Goal: Information Seeking & Learning: Learn about a topic

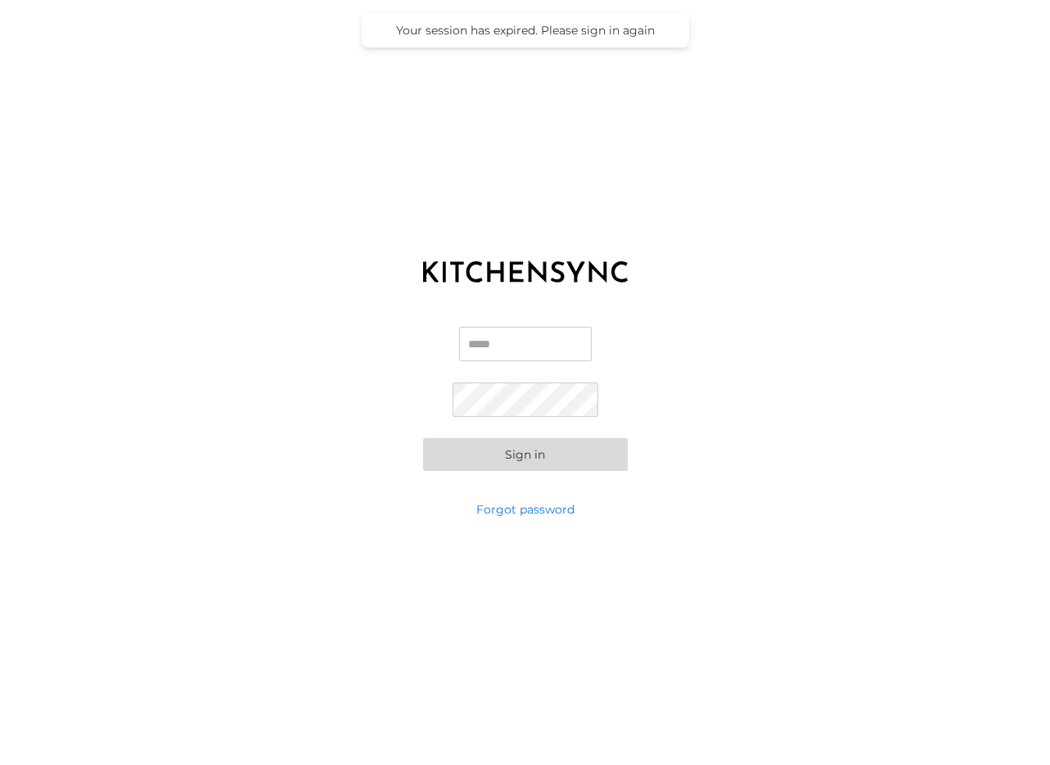
click at [494, 354] on input "Email" at bounding box center [525, 344] width 133 height 34
type input "**********"
click at [541, 467] on button "Sign in" at bounding box center [525, 454] width 205 height 33
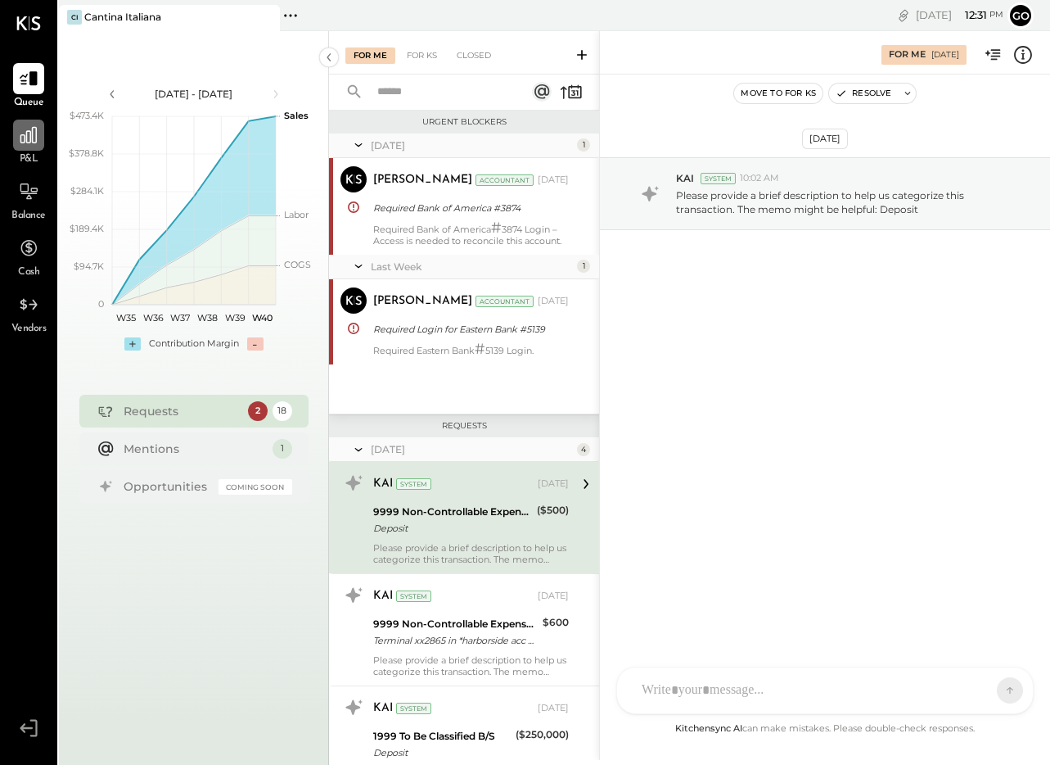
click at [25, 139] on icon at bounding box center [28, 135] width 16 height 16
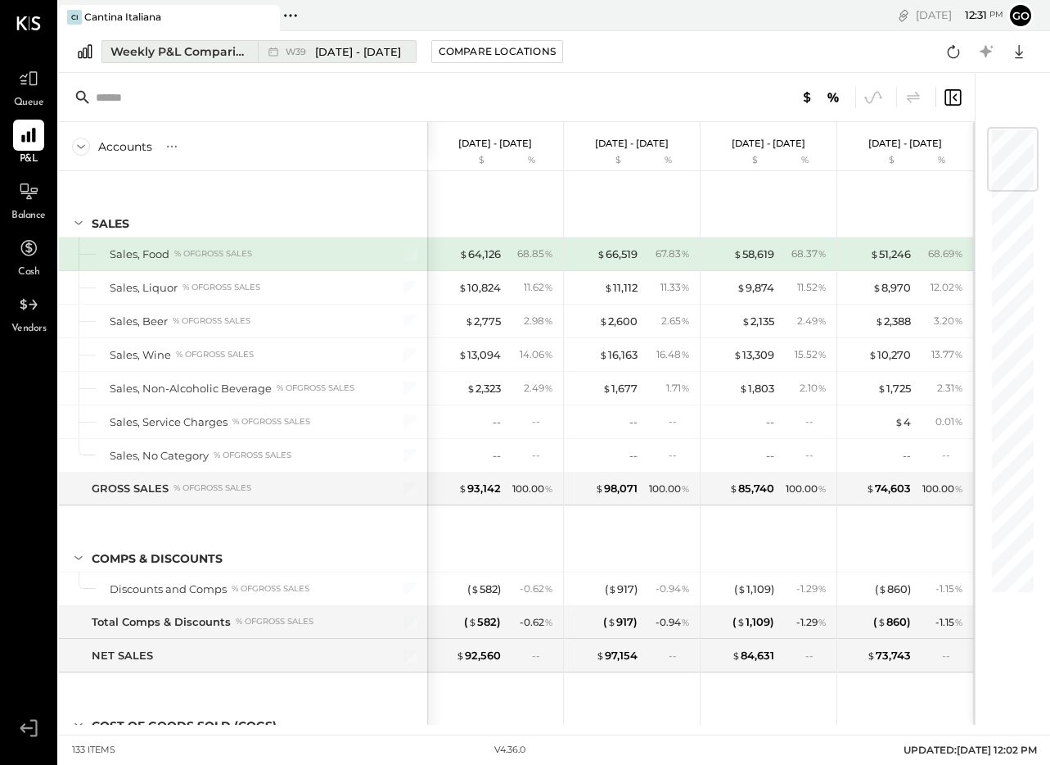
click at [392, 56] on span "[DATE] - [DATE]" at bounding box center [358, 52] width 86 height 16
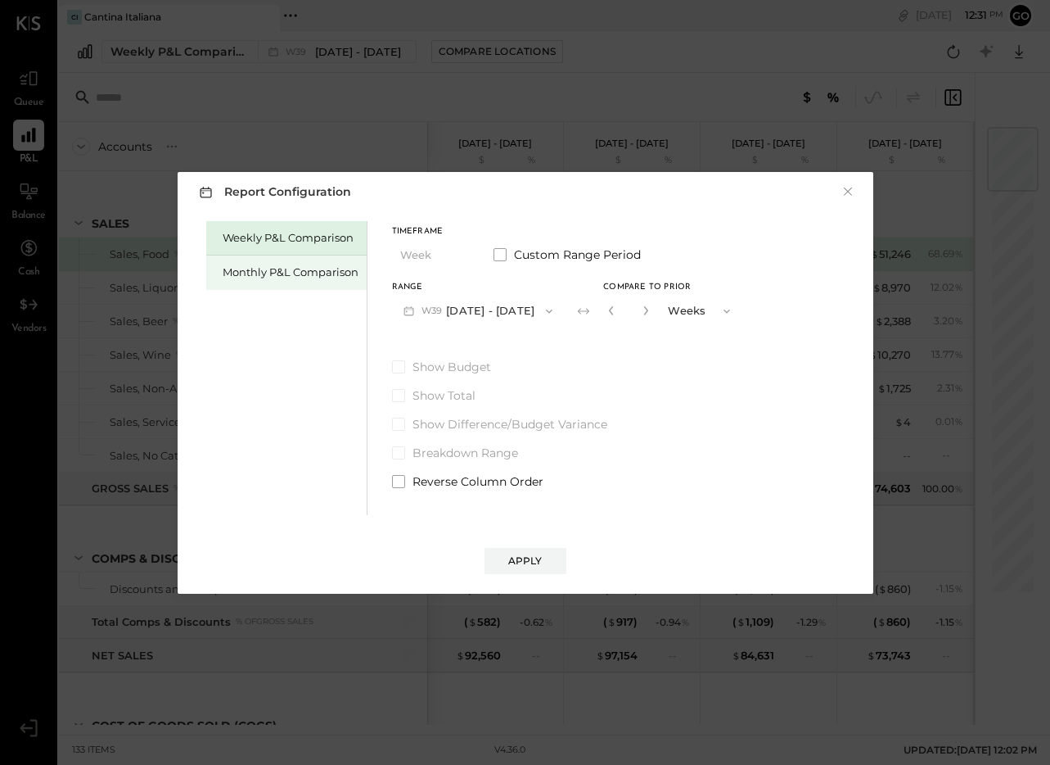
click at [327, 272] on div "Monthly P&L Comparison" at bounding box center [291, 272] width 136 height 16
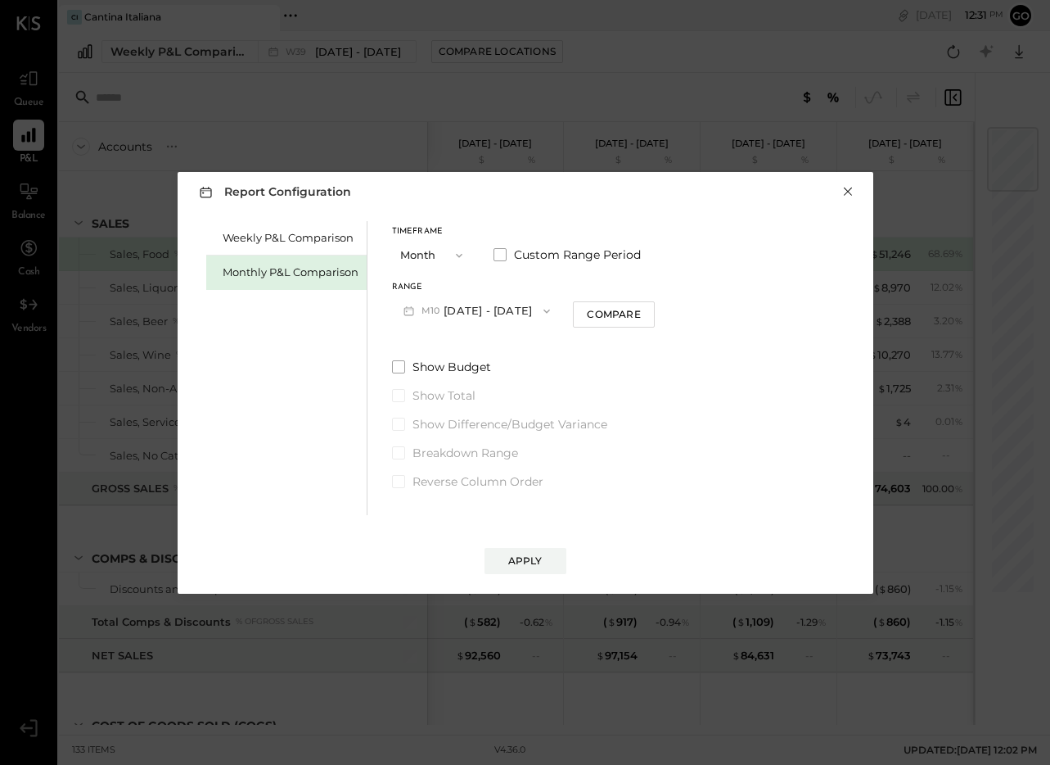
click at [848, 193] on button "×" at bounding box center [848, 191] width 15 height 16
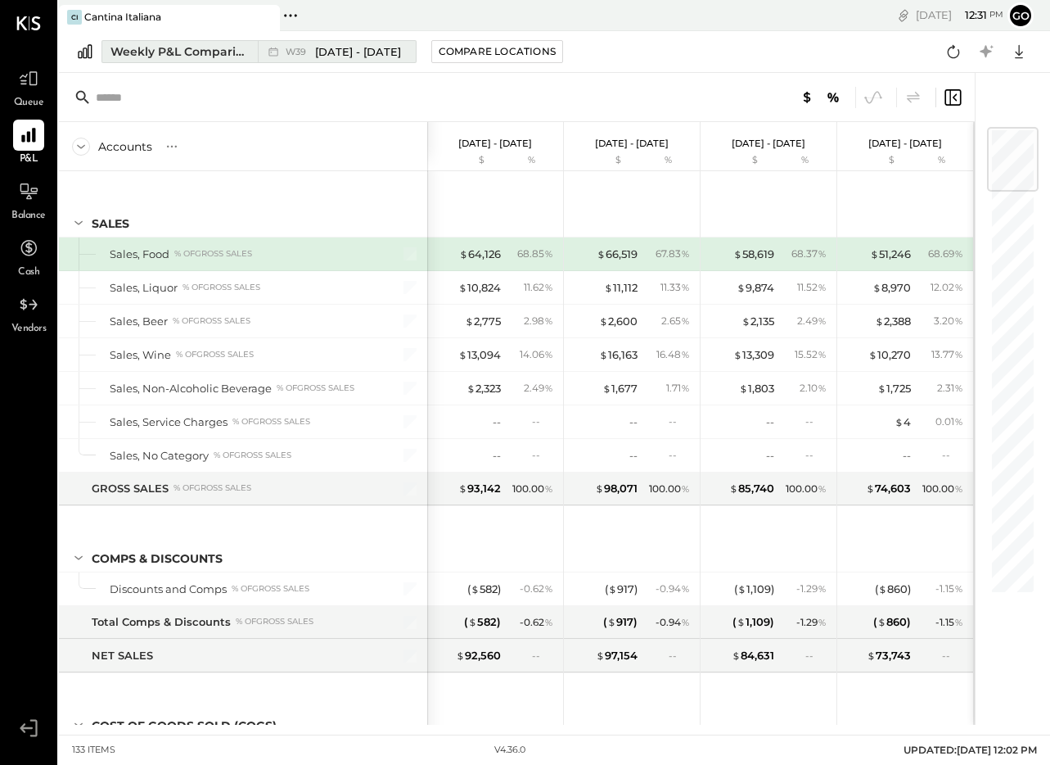
click at [226, 56] on div "Weekly P&L Comparison" at bounding box center [180, 51] width 138 height 16
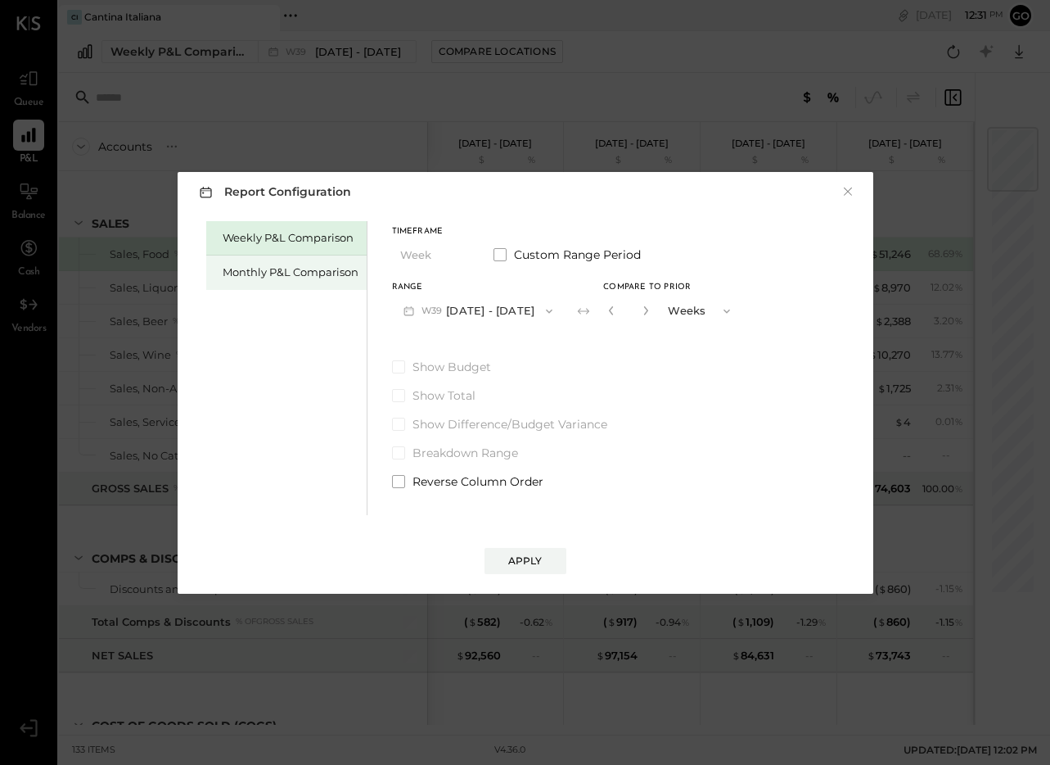
click at [309, 273] on div "Monthly P&L Comparison" at bounding box center [291, 272] width 136 height 16
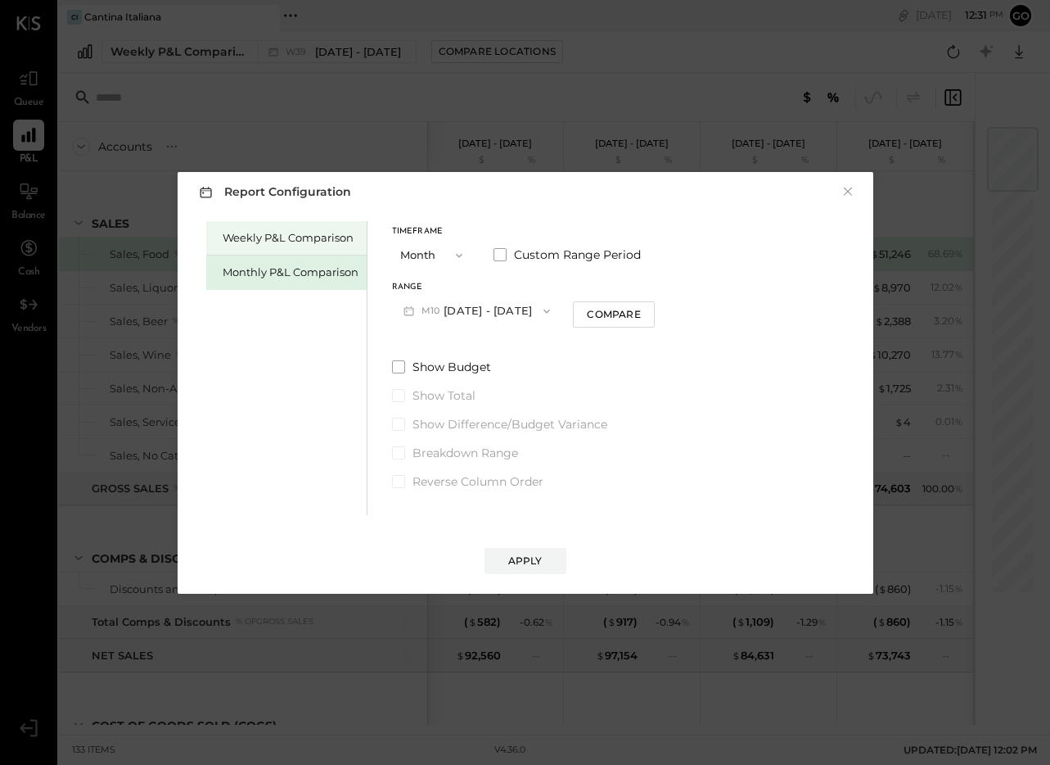
click at [306, 248] on div "Weekly P&L Comparison" at bounding box center [286, 238] width 160 height 34
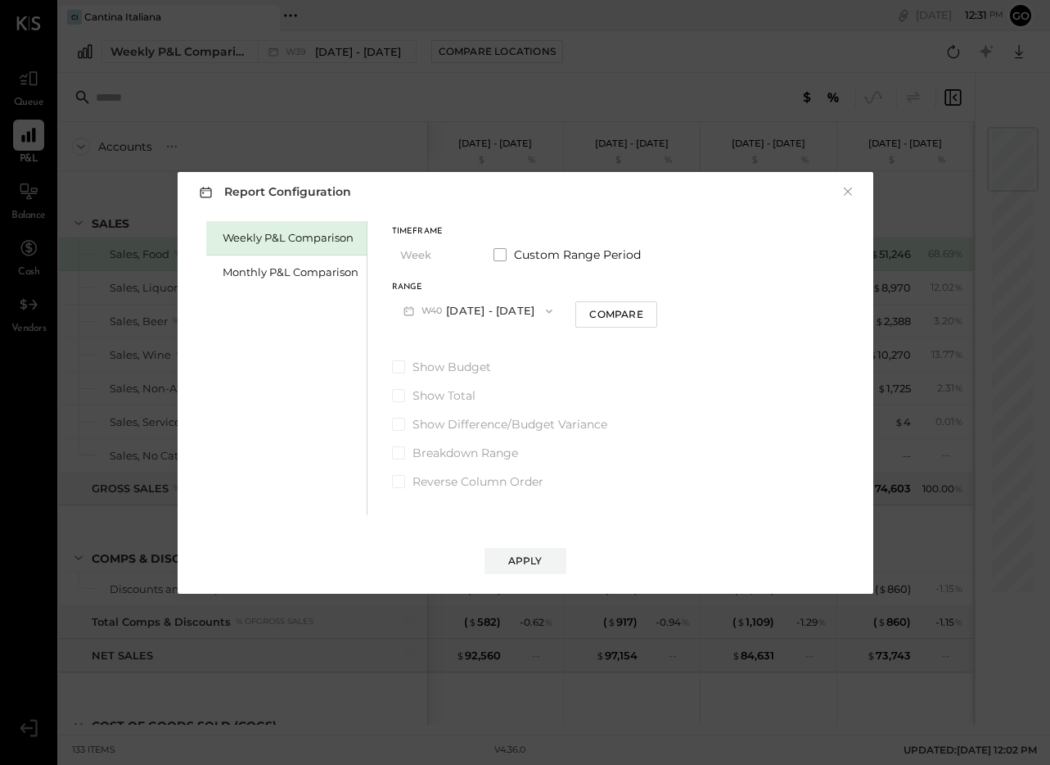
click at [332, 90] on div "Report Configuration × Weekly P&L Comparison Monthly P&L Comparison Timeframe W…" at bounding box center [525, 382] width 1050 height 765
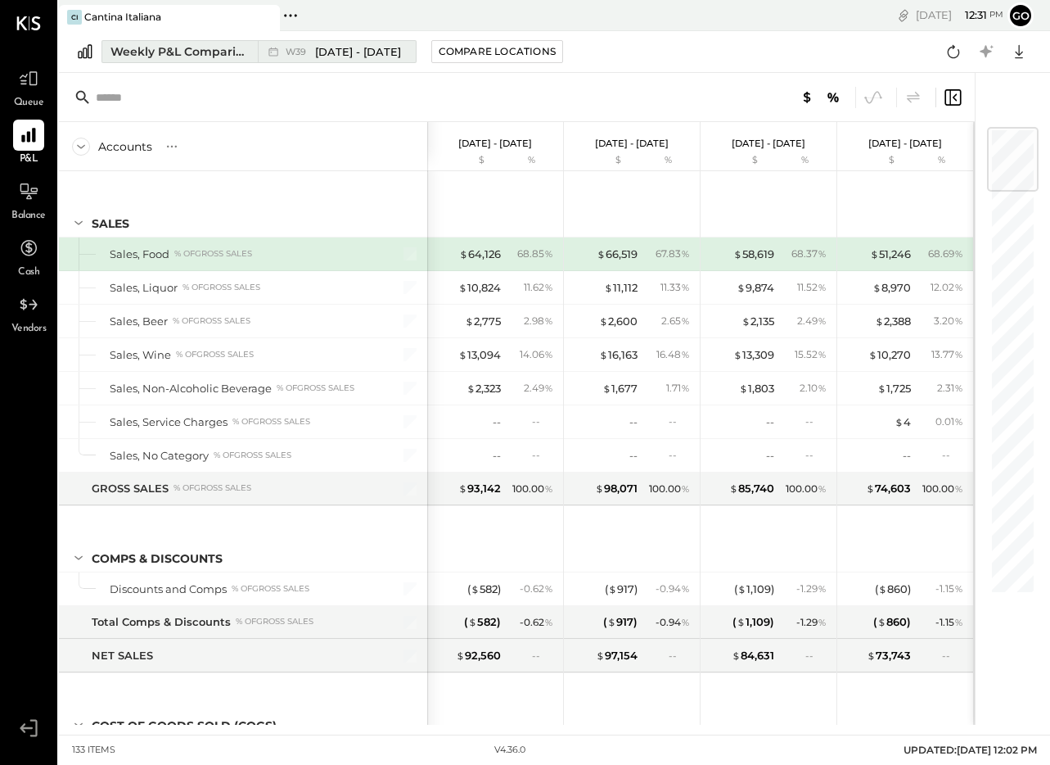
click at [396, 53] on span "[DATE] - [DATE]" at bounding box center [358, 52] width 86 height 16
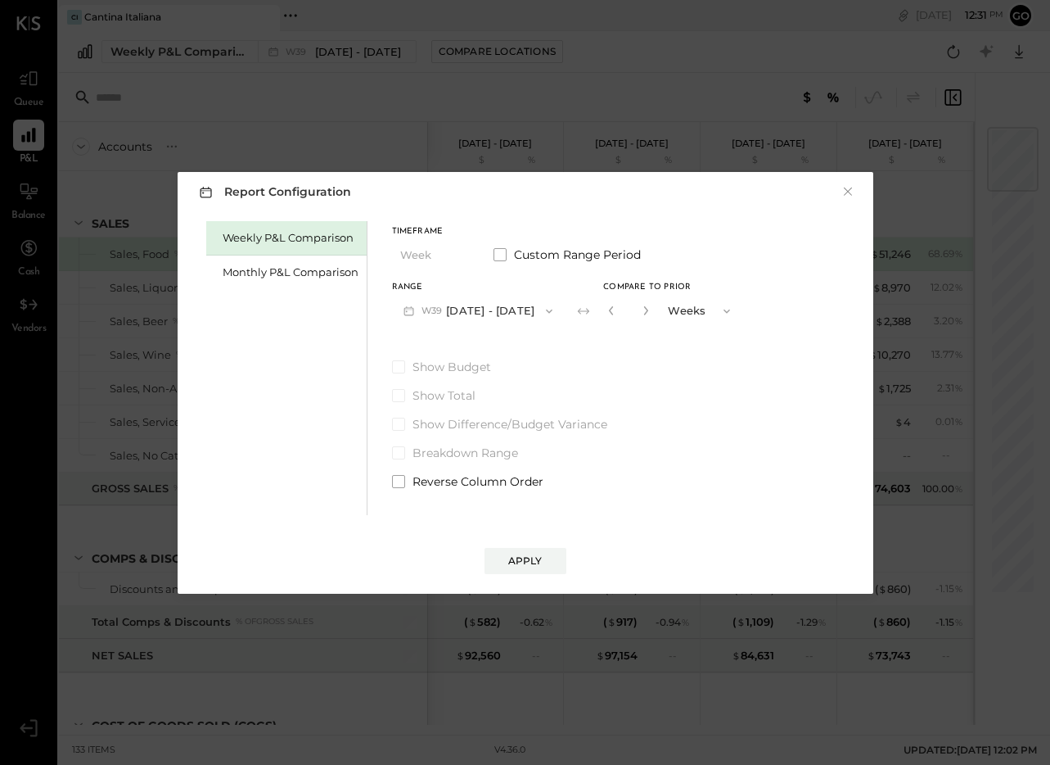
click at [774, 97] on div "Report Configuration × Weekly P&L Comparison Monthly P&L Comparison Timeframe W…" at bounding box center [525, 382] width 1050 height 765
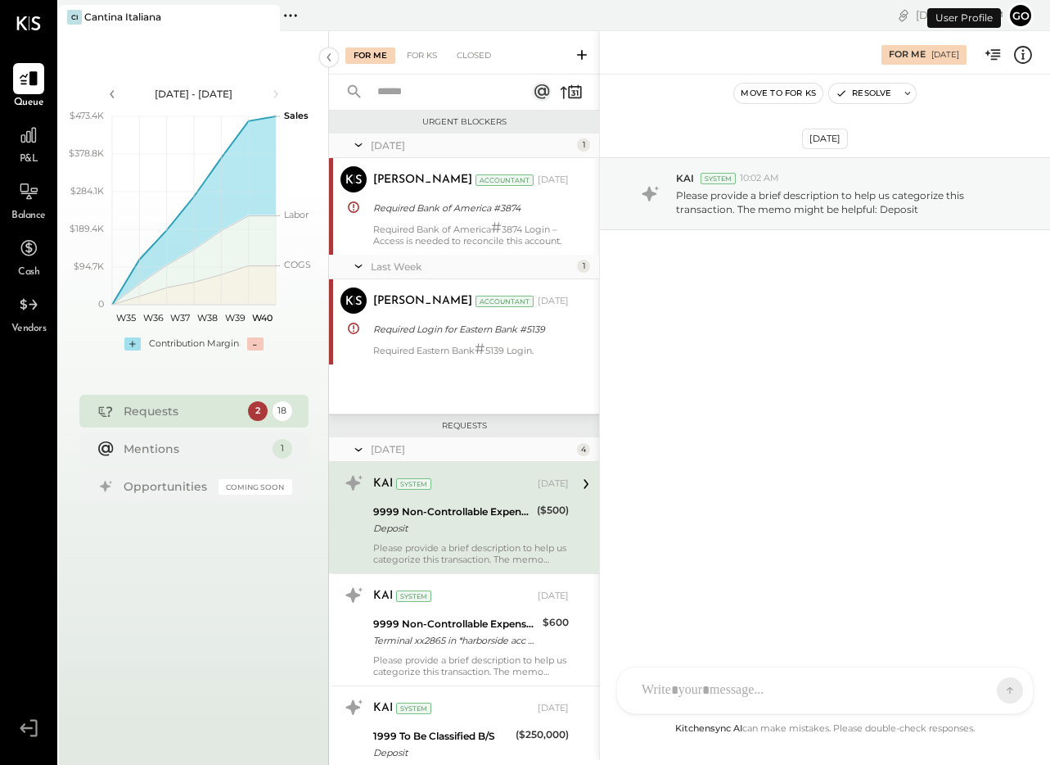
scroll to position [83, 0]
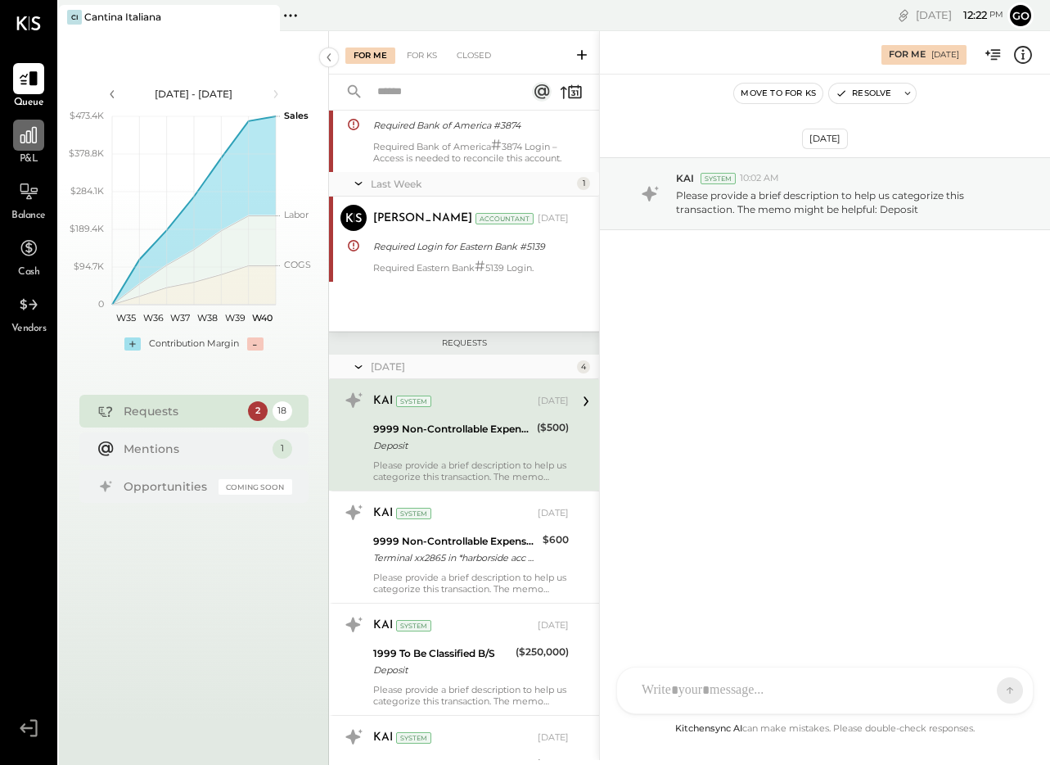
click at [33, 141] on icon at bounding box center [28, 134] width 21 height 21
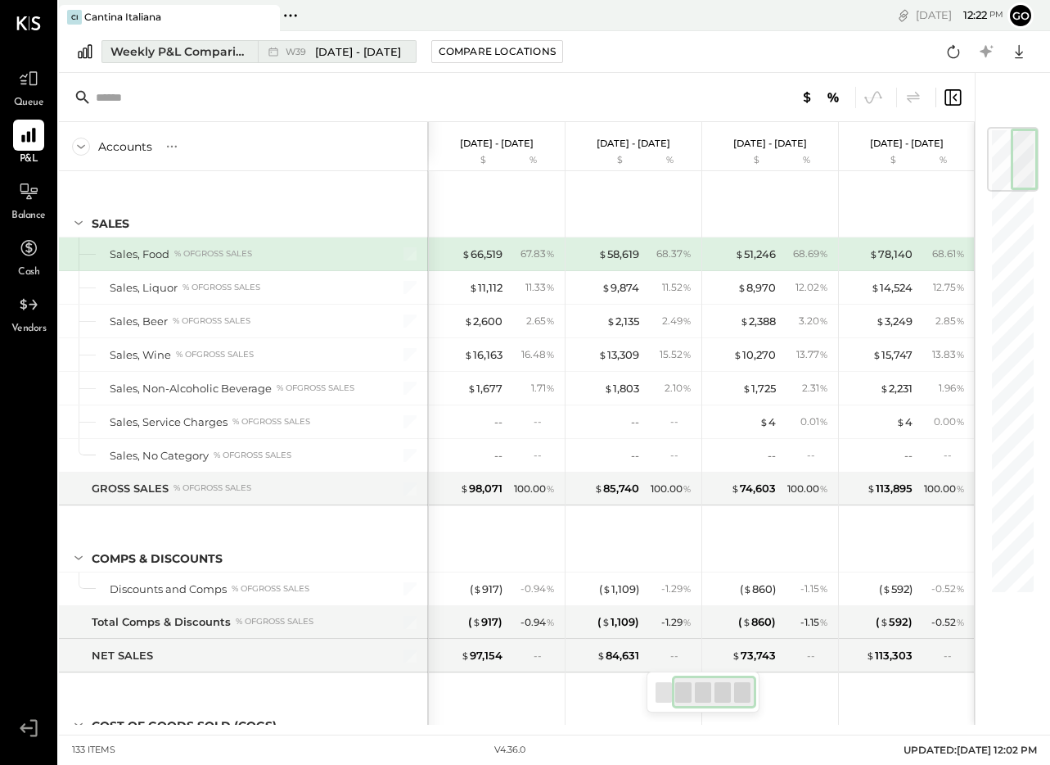
click at [384, 59] on div "W39 [DATE] - [DATE]" at bounding box center [333, 51] width 150 height 21
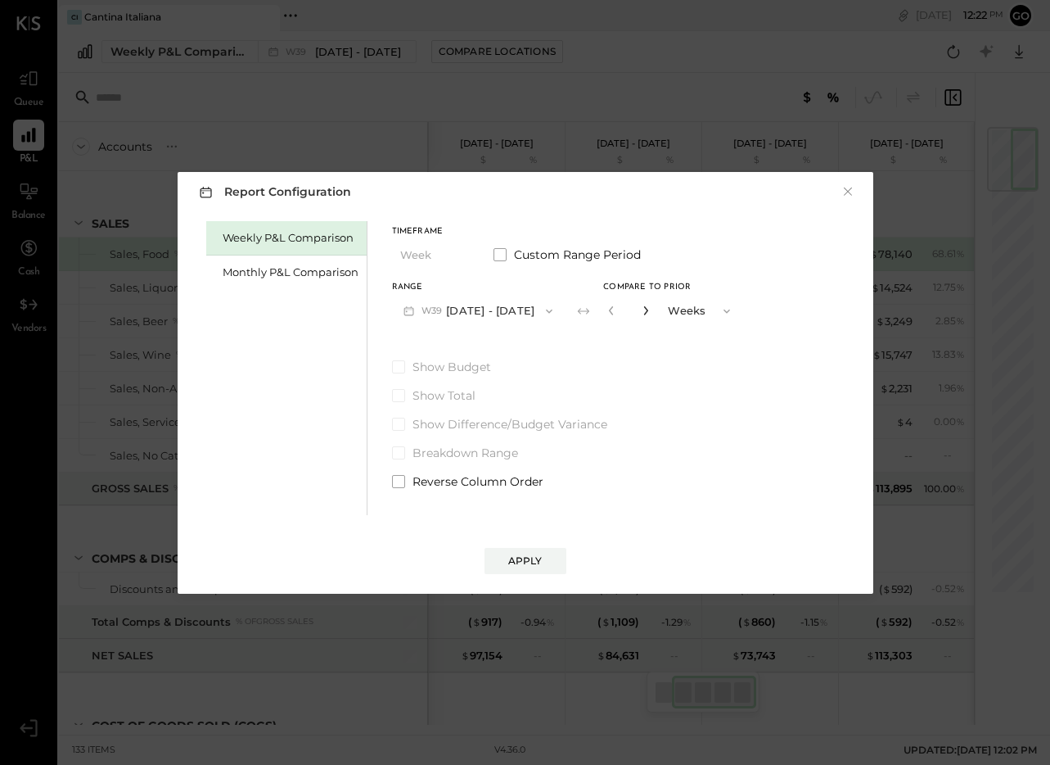
click at [648, 309] on icon "button" at bounding box center [646, 310] width 10 height 10
type input "*"
click at [308, 275] on div "Monthly P&L Comparison" at bounding box center [291, 272] width 136 height 16
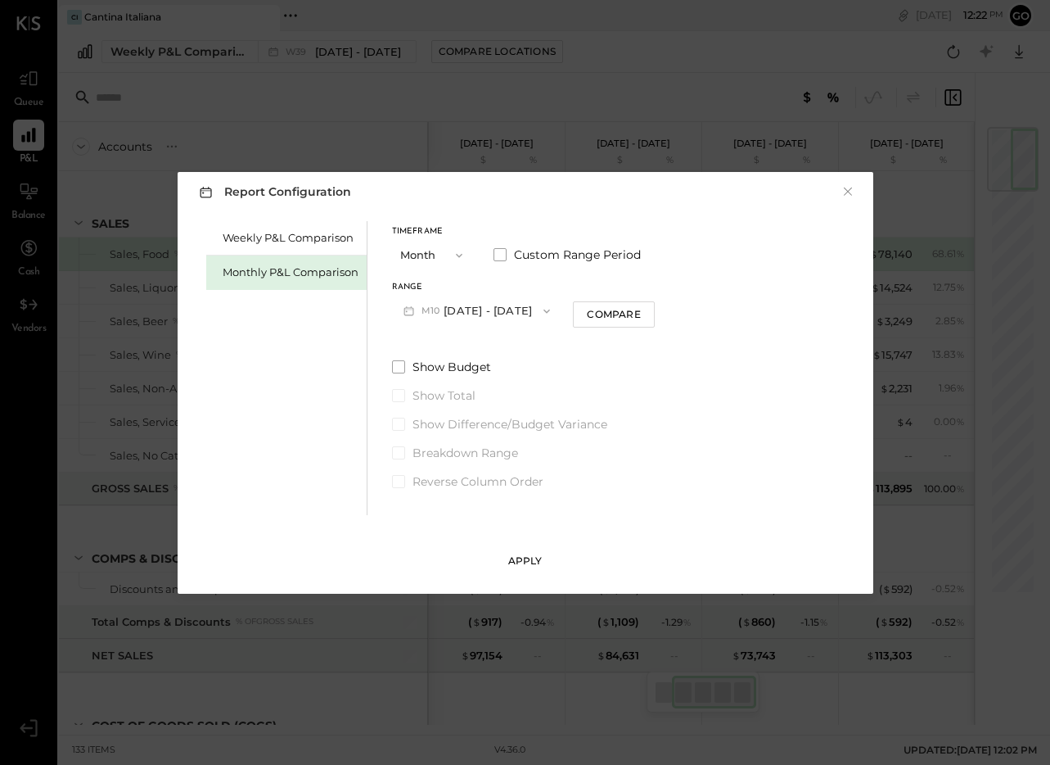
click at [509, 557] on div "Apply" at bounding box center [525, 560] width 34 height 14
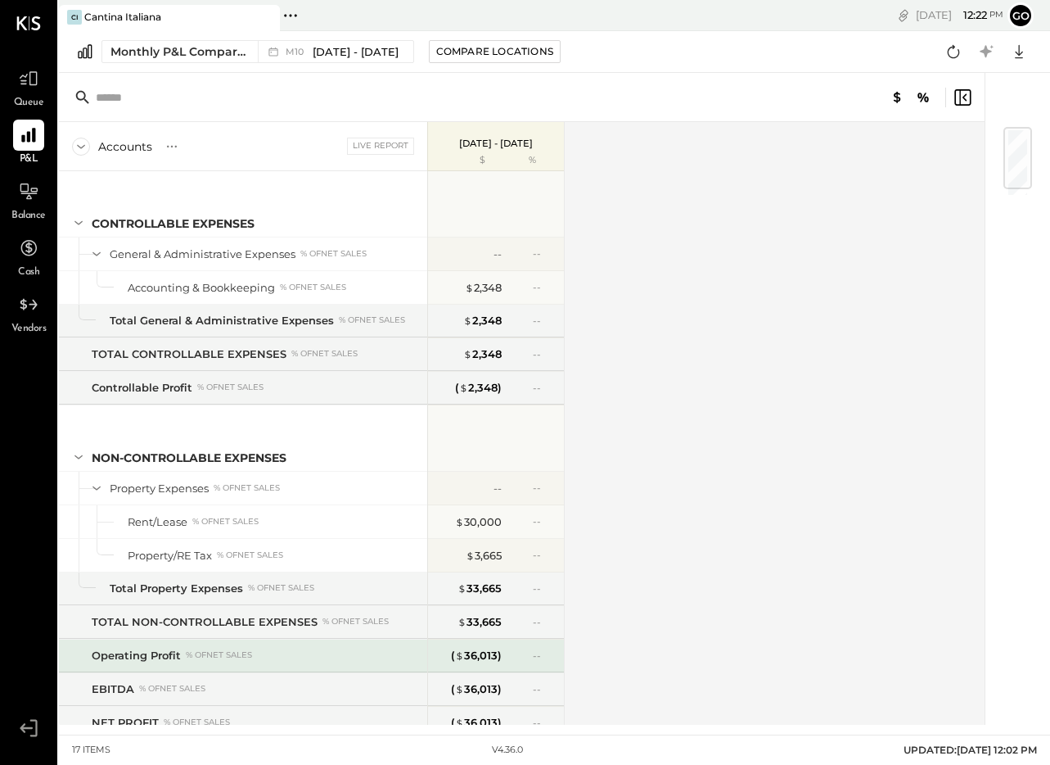
scroll to position [56, 0]
